Goal: Check status

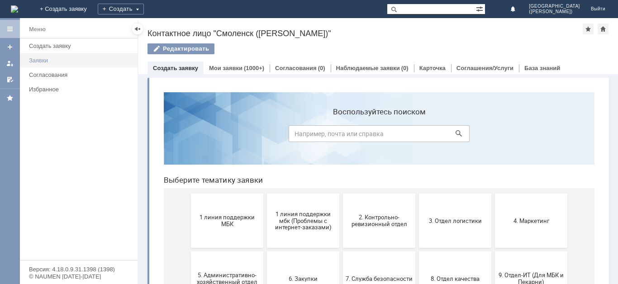
click at [81, 61] on div "Заявки" at bounding box center [80, 60] width 103 height 7
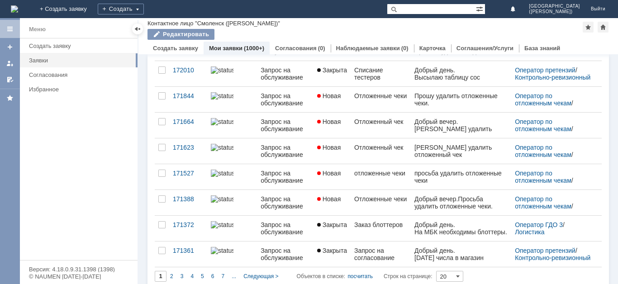
scroll to position [360, 0]
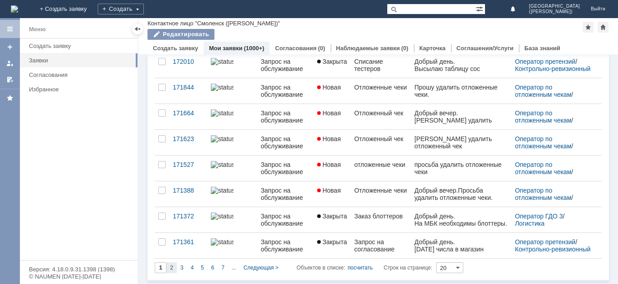
click at [173, 264] on div "2" at bounding box center [172, 267] width 10 height 11
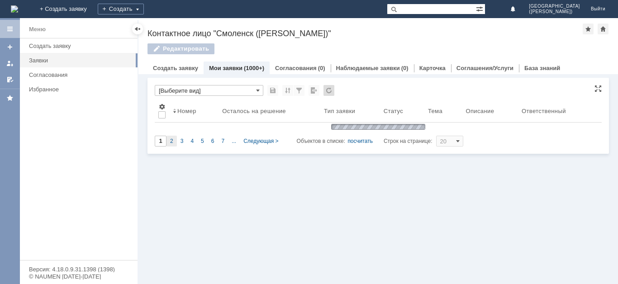
scroll to position [0, 0]
type input "2"
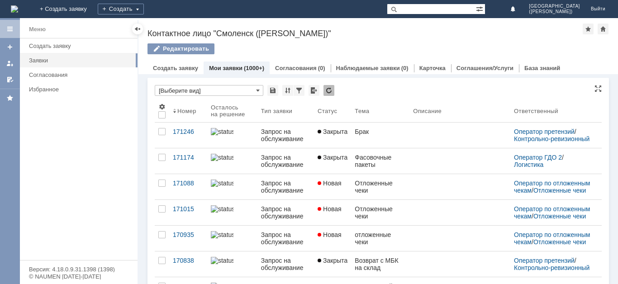
scroll to position [4, 0]
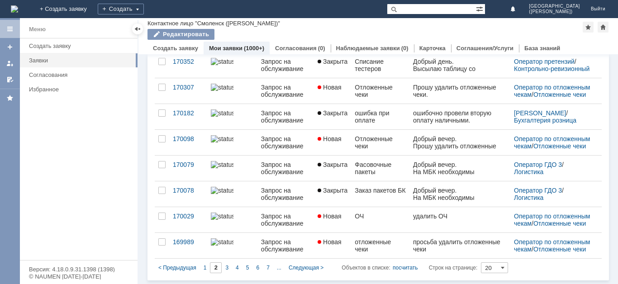
click at [205, 272] on div "1" at bounding box center [205, 267] width 10 height 11
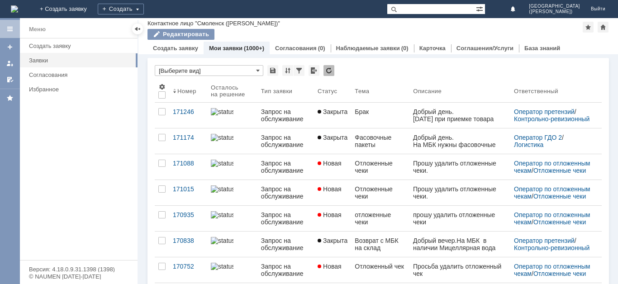
type input "1"
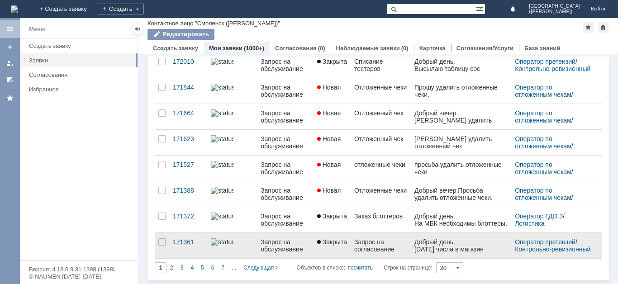
click at [181, 245] on div "171361" at bounding box center [188, 241] width 31 height 7
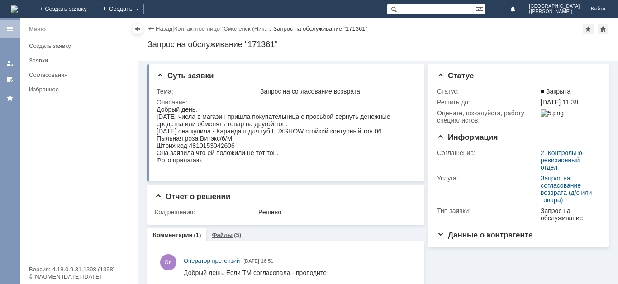
click at [219, 236] on link "Файлы" at bounding box center [222, 235] width 21 height 7
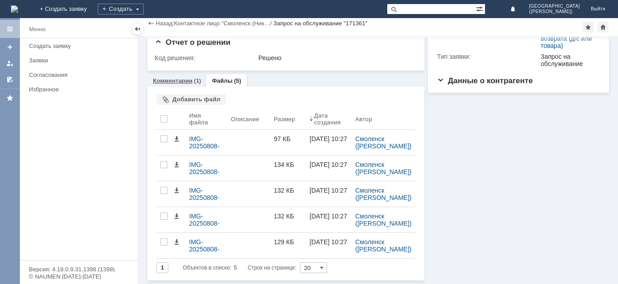
click at [176, 79] on link "Комментарии" at bounding box center [173, 80] width 40 height 7
